Goal: Information Seeking & Learning: Learn about a topic

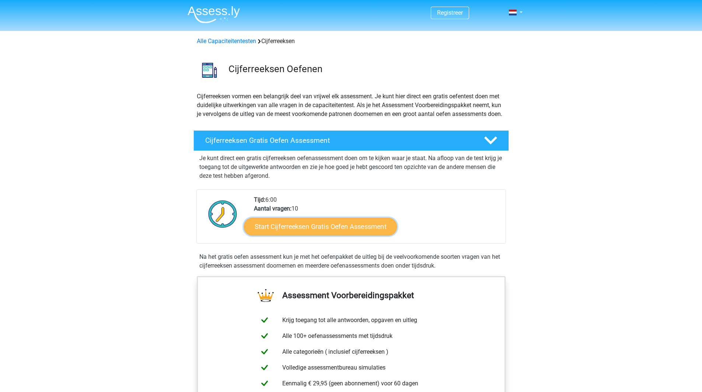
click at [290, 235] on link "Start Cijferreeksen Gratis Oefen Assessment" at bounding box center [320, 227] width 153 height 18
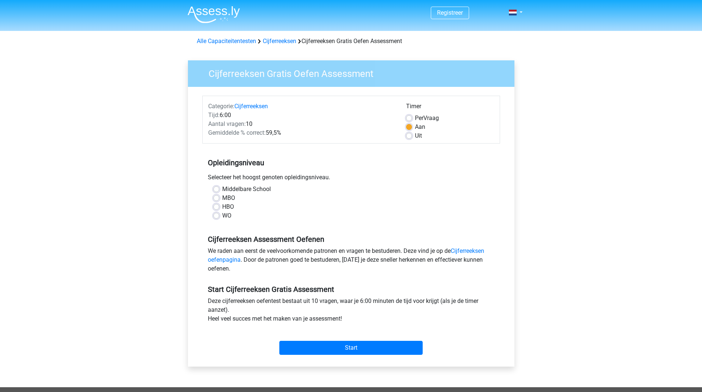
click at [222, 206] on label "HBO" at bounding box center [228, 207] width 12 height 9
click at [214, 206] on input "HBO" at bounding box center [216, 206] width 6 height 7
radio input "true"
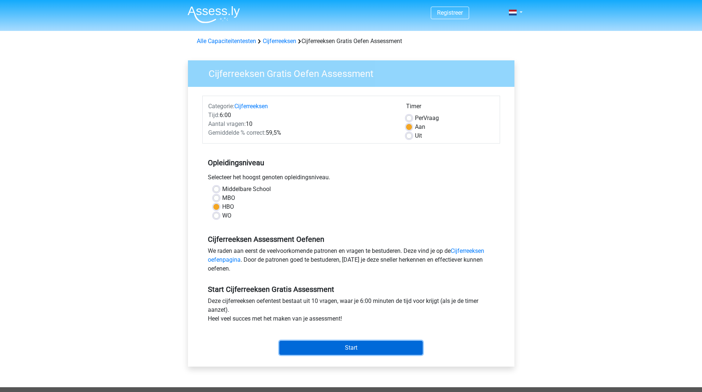
click at [323, 349] on input "Start" at bounding box center [350, 348] width 143 height 14
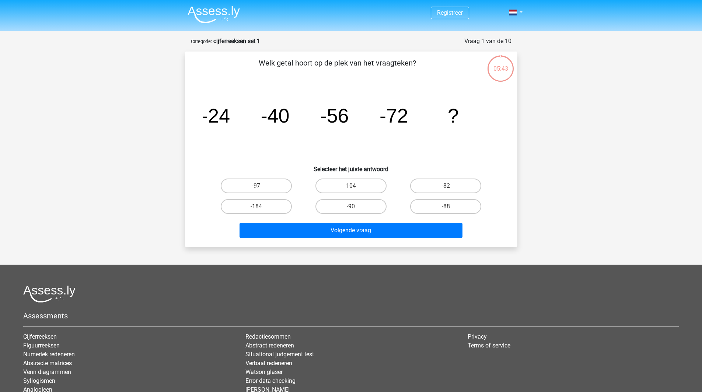
click at [449, 207] on input "-88" at bounding box center [448, 209] width 5 height 5
radio input "true"
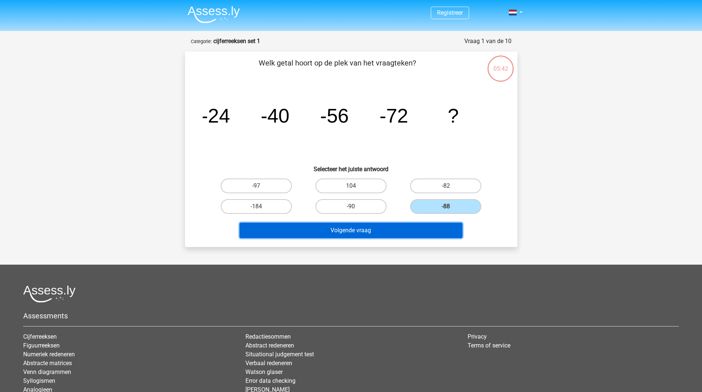
click at [373, 230] on button "Volgende vraag" at bounding box center [350, 230] width 223 height 15
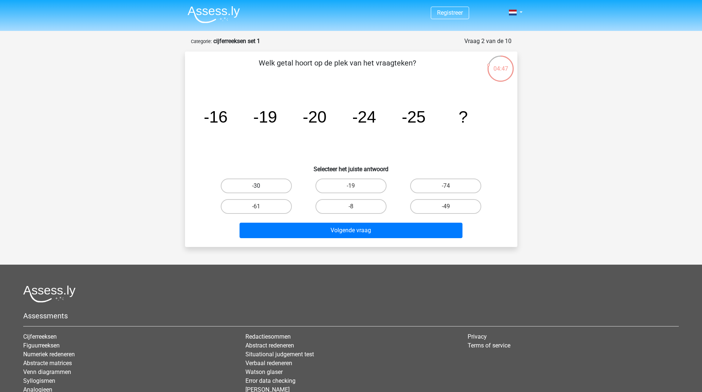
click at [257, 183] on label "-30" at bounding box center [256, 186] width 71 height 15
click at [257, 186] on input "-30" at bounding box center [258, 188] width 5 height 5
radio input "true"
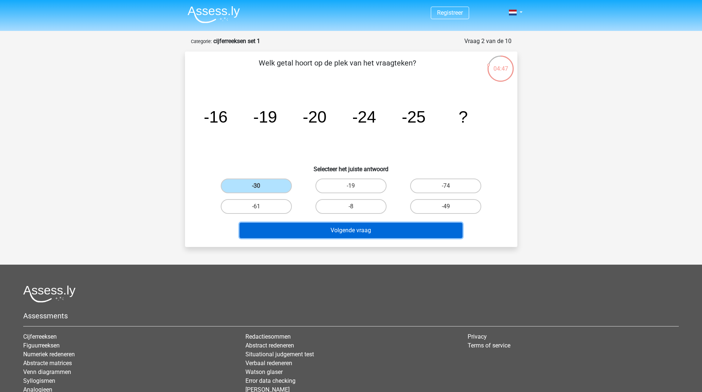
click at [346, 228] on button "Volgende vraag" at bounding box center [350, 230] width 223 height 15
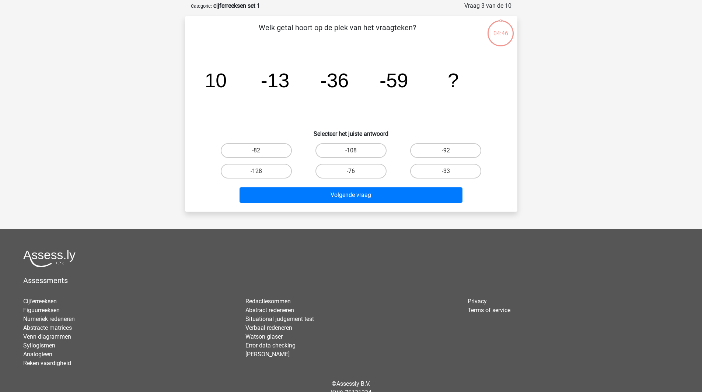
scroll to position [37, 0]
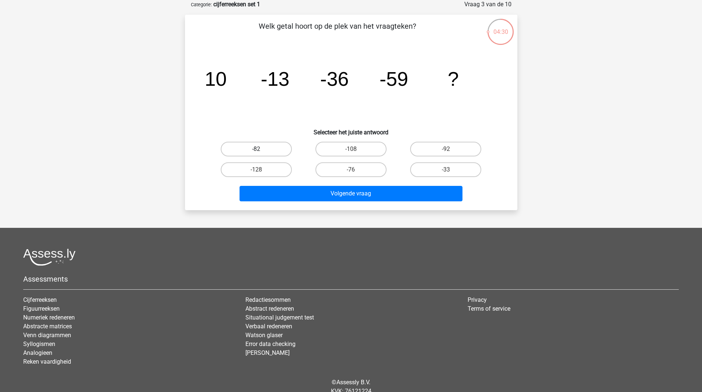
click at [258, 144] on label "-82" at bounding box center [256, 149] width 71 height 15
click at [258, 149] on input "-82" at bounding box center [258, 151] width 5 height 5
radio input "true"
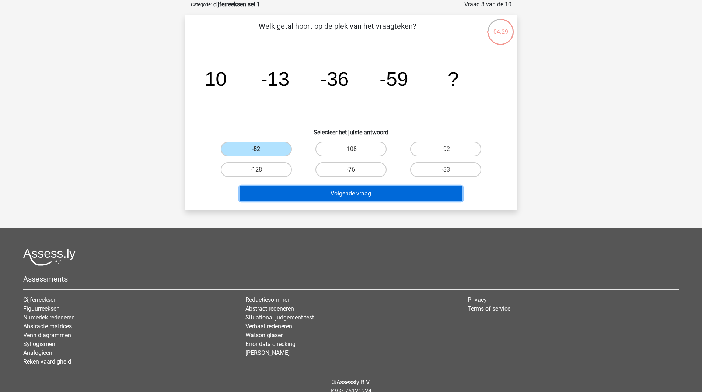
click at [339, 193] on button "Volgende vraag" at bounding box center [350, 193] width 223 height 15
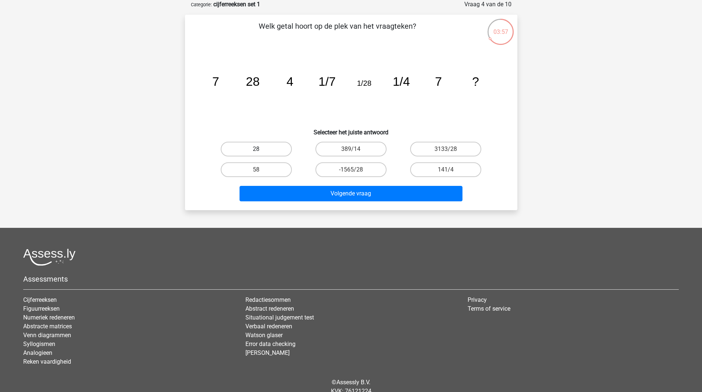
click at [249, 149] on label "28" at bounding box center [256, 149] width 71 height 15
click at [256, 149] on input "28" at bounding box center [258, 151] width 5 height 5
radio input "true"
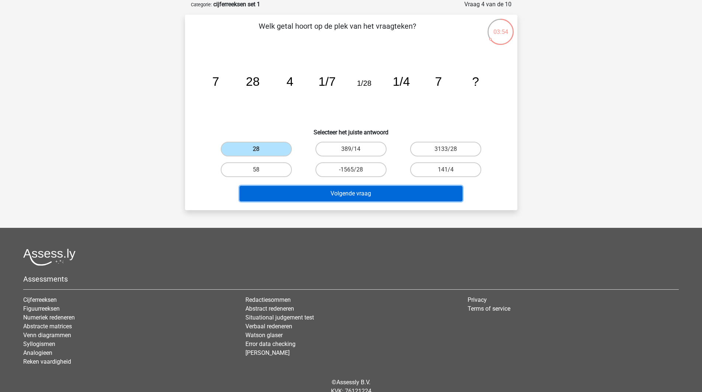
click at [348, 192] on button "Volgende vraag" at bounding box center [350, 193] width 223 height 15
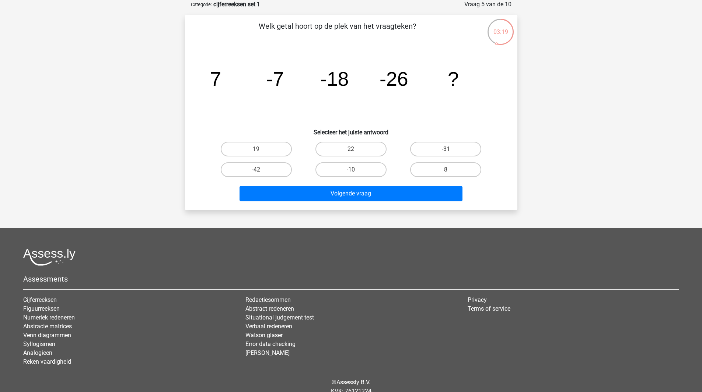
click at [450, 150] on input "-31" at bounding box center [448, 151] width 5 height 5
radio input "true"
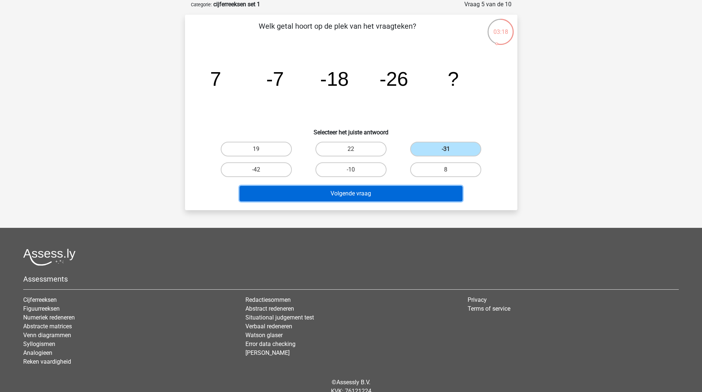
click at [378, 195] on button "Volgende vraag" at bounding box center [350, 193] width 223 height 15
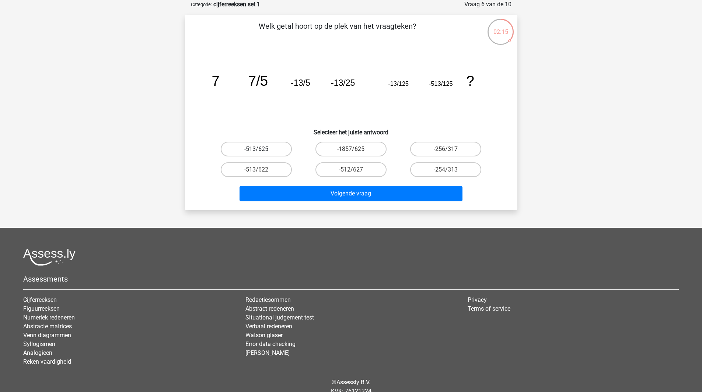
click at [262, 149] on label "-513/625" at bounding box center [256, 149] width 71 height 15
click at [261, 149] on input "-513/625" at bounding box center [258, 151] width 5 height 5
radio input "true"
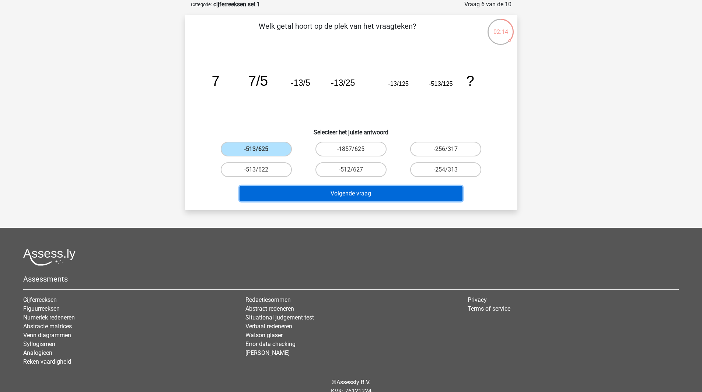
click at [352, 195] on button "Volgende vraag" at bounding box center [350, 193] width 223 height 15
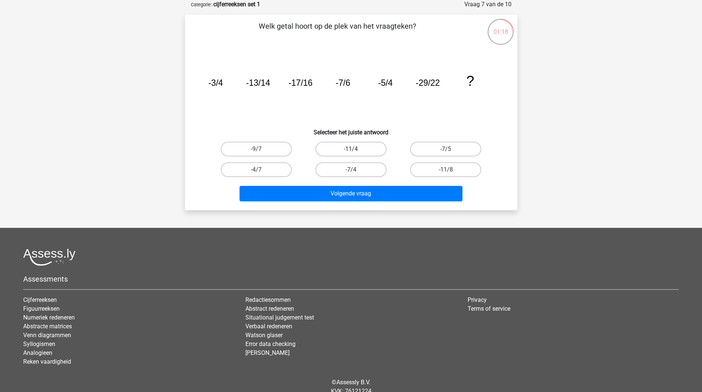
click at [351, 148] on label "-11/4" at bounding box center [350, 149] width 71 height 15
click at [351, 149] on input "-11/4" at bounding box center [353, 151] width 5 height 5
radio input "true"
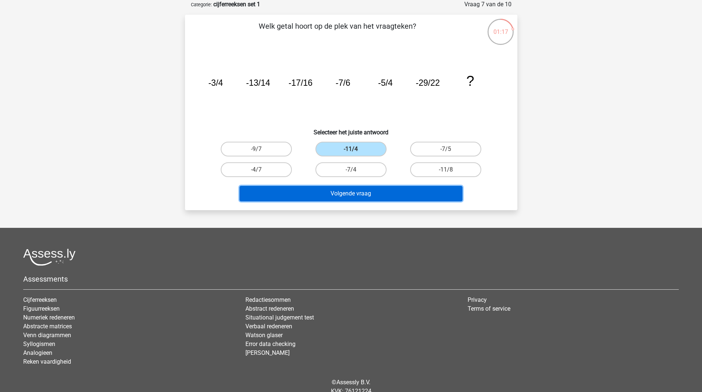
click at [346, 190] on button "Volgende vraag" at bounding box center [350, 193] width 223 height 15
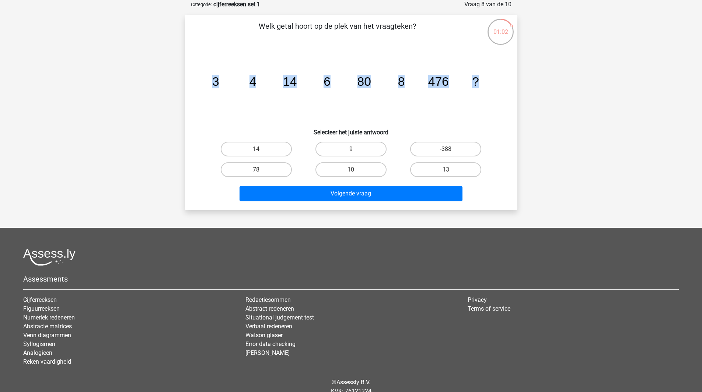
drag, startPoint x: 214, startPoint y: 78, endPoint x: 480, endPoint y: 77, distance: 265.6
click at [480, 77] on icon "image/svg+xml 3 4 14 6 80 8 476 ?" at bounding box center [351, 86] width 297 height 74
copy g "3 4 14 6 80 8 476 ?"
click at [348, 111] on icon "image/svg+xml 3 4 14 6 80 8 476 ?" at bounding box center [351, 86] width 297 height 74
click at [351, 171] on input "10" at bounding box center [353, 172] width 5 height 5
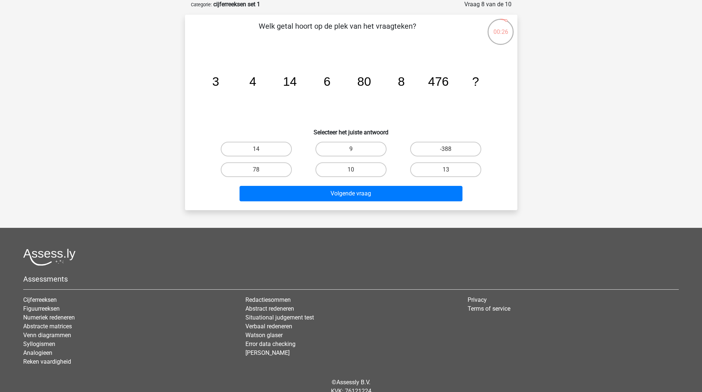
radio input "true"
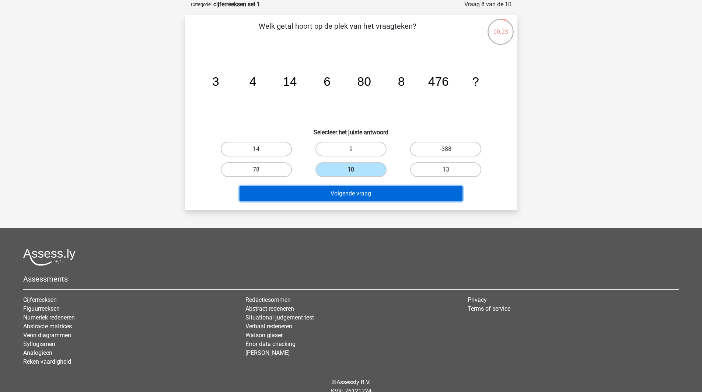
click at [355, 196] on button "Volgende vraag" at bounding box center [350, 193] width 223 height 15
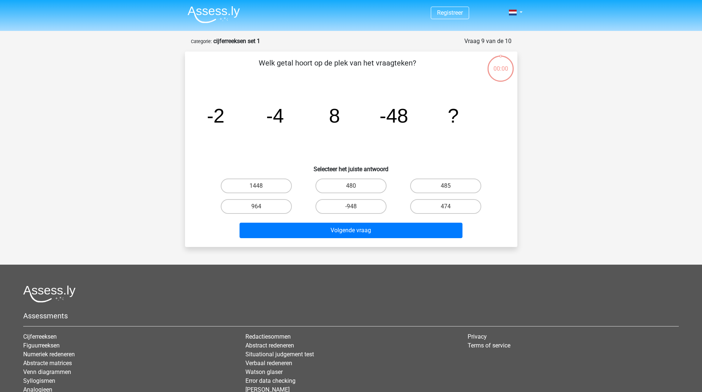
scroll to position [37, 0]
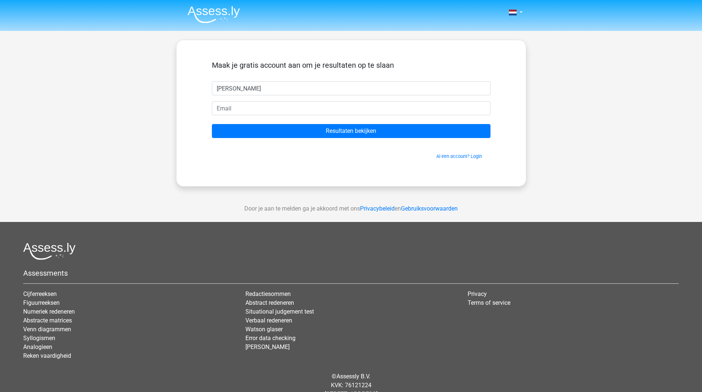
type input "[PERSON_NAME]"
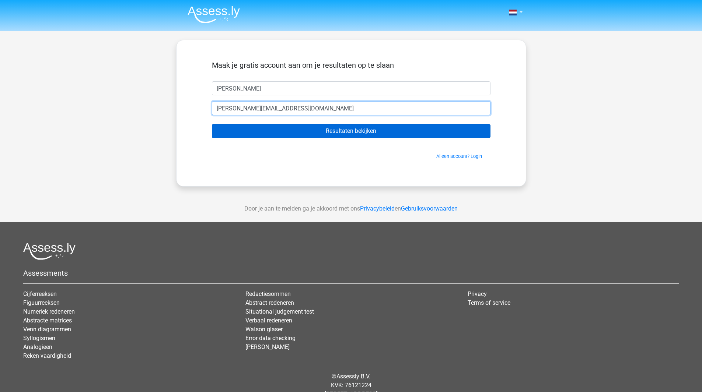
type input "jeroenolie@hotmail.com"
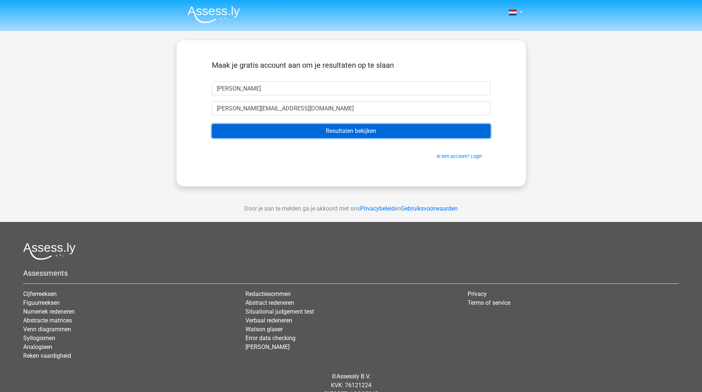
click at [348, 136] on input "Resultaten bekijken" at bounding box center [351, 131] width 278 height 14
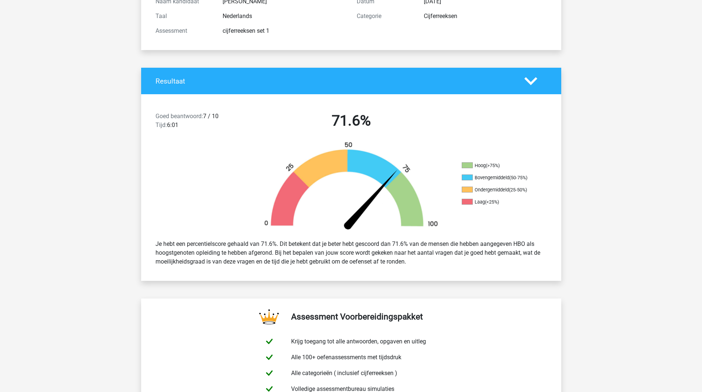
scroll to position [111, 0]
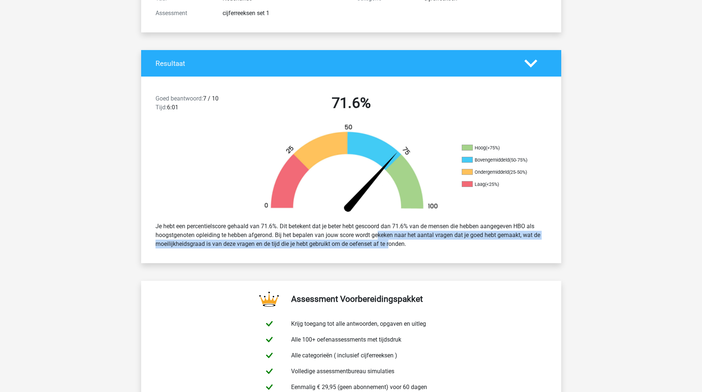
drag, startPoint x: 354, startPoint y: 234, endPoint x: 371, endPoint y: 242, distance: 19.2
click at [371, 242] on div "Je hebt een percentielscore gehaald van 71.6%. Dit betekent dat je beter hebt g…" at bounding box center [351, 235] width 402 height 32
click at [371, 243] on div "Je hebt een percentielscore gehaald van 71.6%. Dit betekent dat je beter hebt g…" at bounding box center [351, 235] width 402 height 32
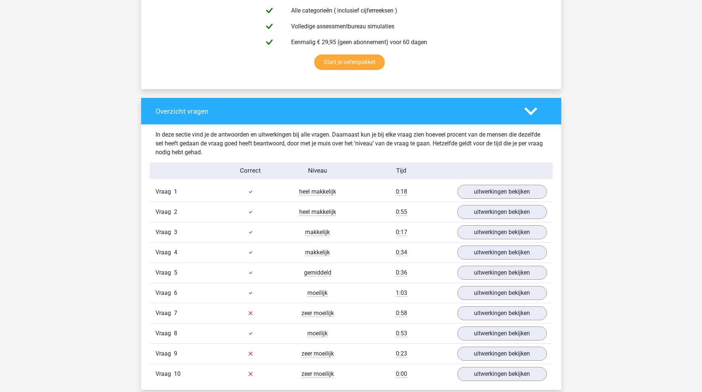
scroll to position [479, 0]
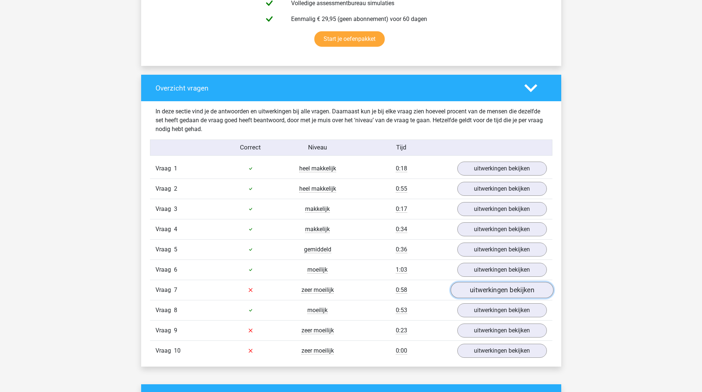
click at [489, 291] on link "uitwerkingen bekijken" at bounding box center [501, 290] width 103 height 16
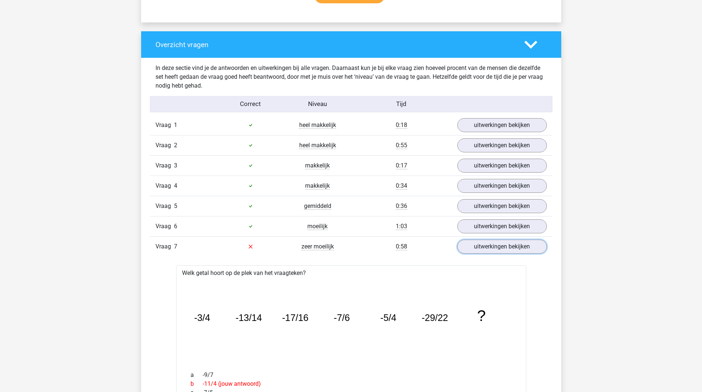
scroll to position [516, 0]
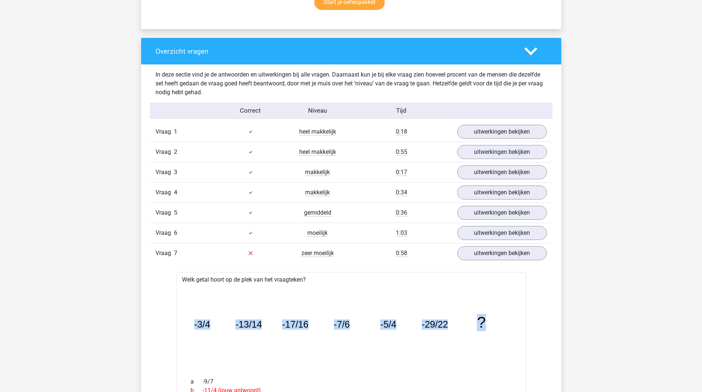
drag, startPoint x: 194, startPoint y: 324, endPoint x: 490, endPoint y: 326, distance: 295.4
click at [490, 326] on icon "image/svg+xml -3/4 -13/14 -17/16 -7/6 -5/4 -29/22 ?" at bounding box center [351, 328] width 326 height 82
copy g "-3/4 -13/14 -17/16 -7/6 -5/4 -29/22 ?"
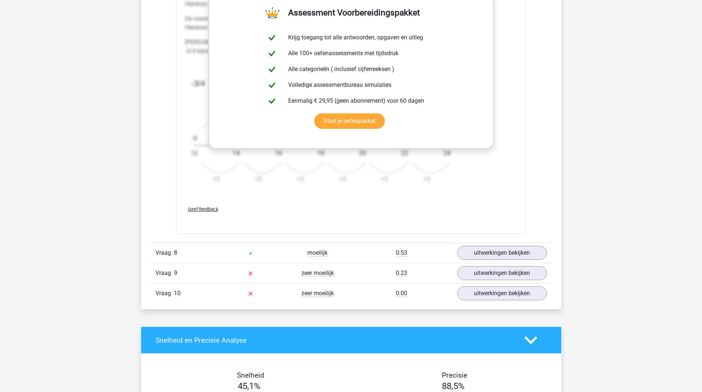
scroll to position [1031, 0]
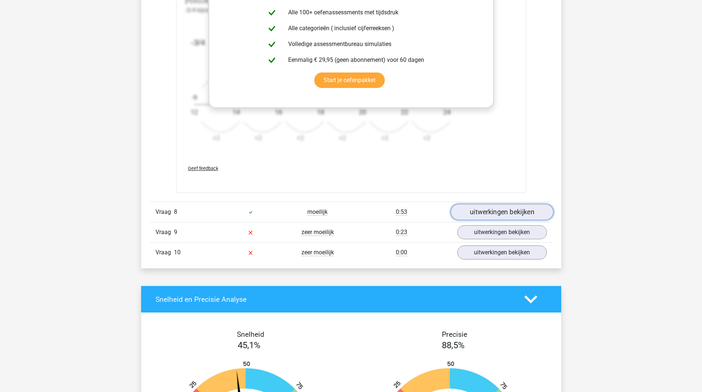
click at [503, 211] on link "uitwerkingen bekijken" at bounding box center [501, 212] width 103 height 16
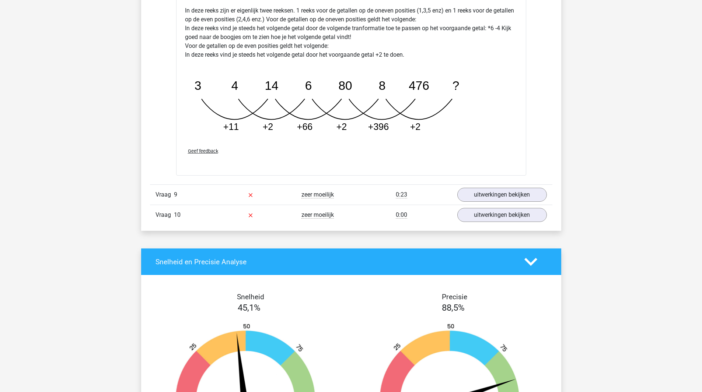
scroll to position [1437, 0]
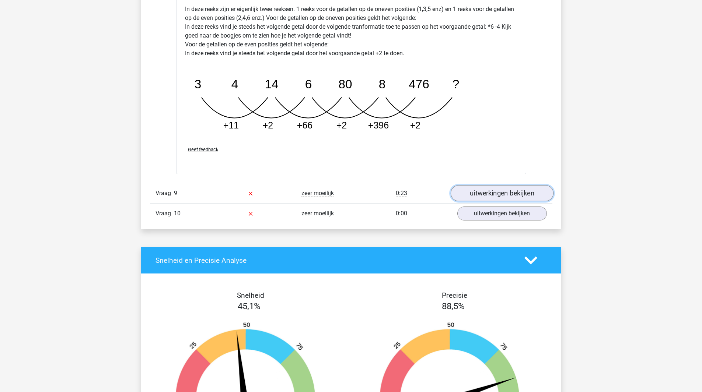
click at [498, 195] on link "uitwerkingen bekijken" at bounding box center [501, 193] width 103 height 16
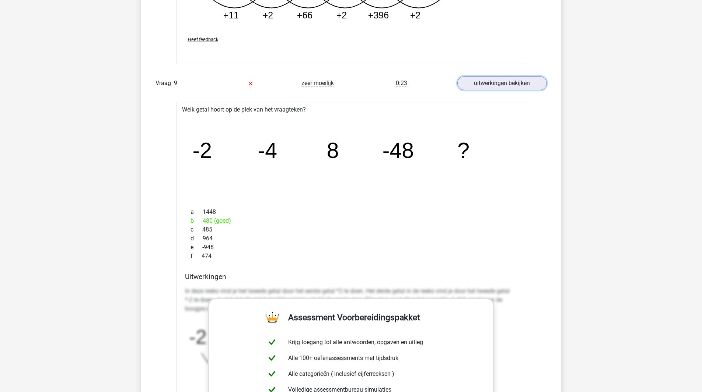
scroll to position [1547, 0]
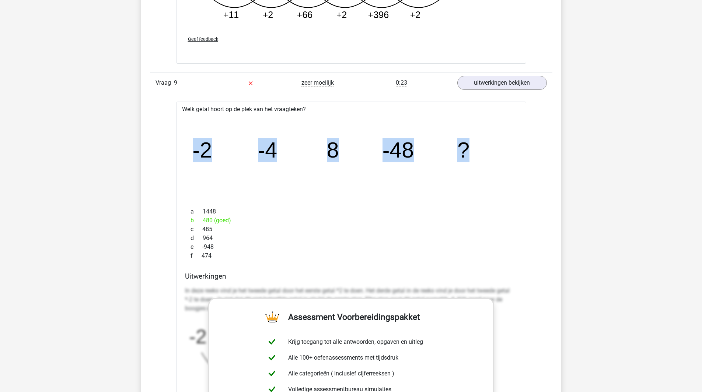
drag, startPoint x: 192, startPoint y: 151, endPoint x: 469, endPoint y: 144, distance: 276.4
click at [469, 144] on g "-2 -4 8 -48 ?" at bounding box center [330, 150] width 277 height 24
copy g "-2 -4 8 -48 ?"
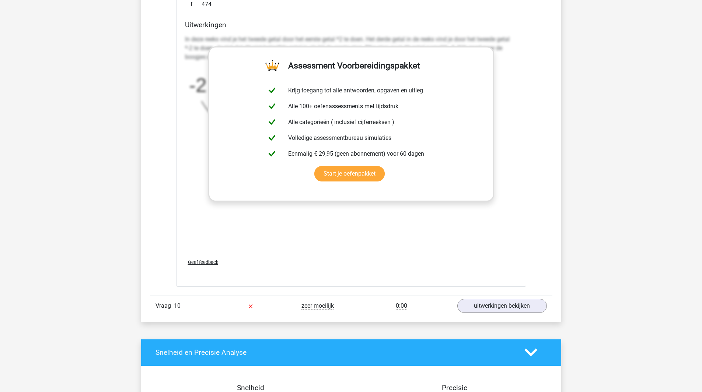
scroll to position [1805, 0]
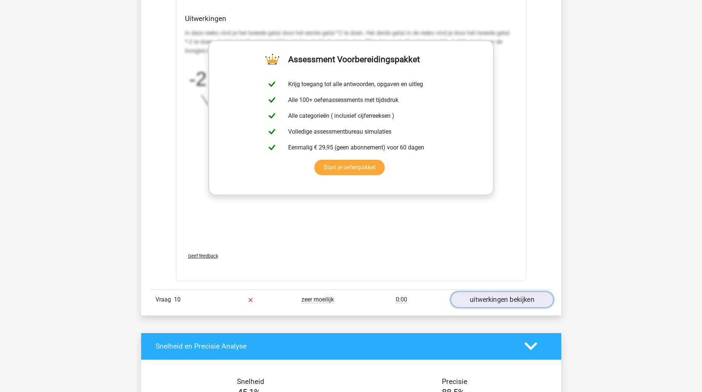
click at [492, 298] on link "uitwerkingen bekijken" at bounding box center [501, 300] width 103 height 16
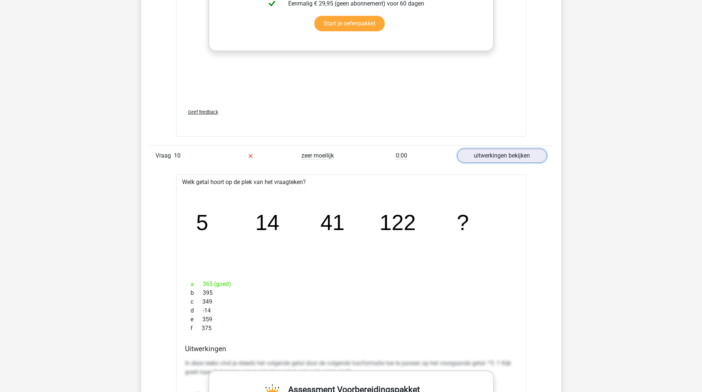
scroll to position [1952, 0]
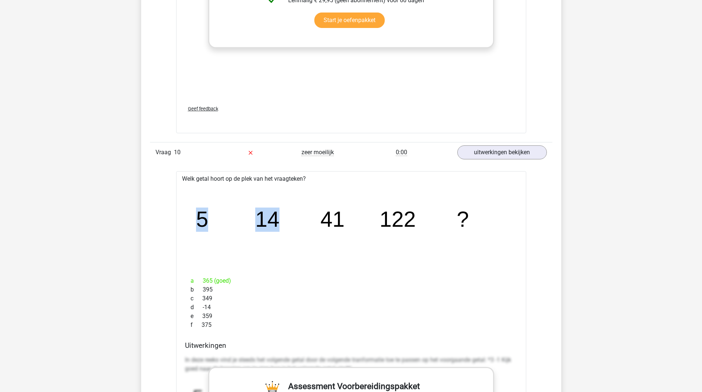
drag, startPoint x: 197, startPoint y: 219, endPoint x: 277, endPoint y: 220, distance: 79.2
click at [277, 220] on g "5 14 41 122 ?" at bounding box center [332, 220] width 273 height 24
click at [276, 220] on tspan "14" at bounding box center [267, 220] width 24 height 24
drag, startPoint x: 197, startPoint y: 217, endPoint x: 471, endPoint y: 222, distance: 274.1
click at [471, 222] on icon "image/svg+xml 5 14 41 122 ?" at bounding box center [351, 227] width 326 height 82
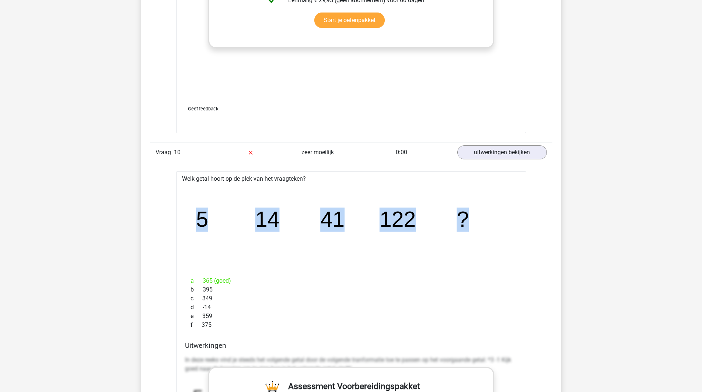
copy g "5 14 41 122 ?"
